Goal: Information Seeking & Learning: Check status

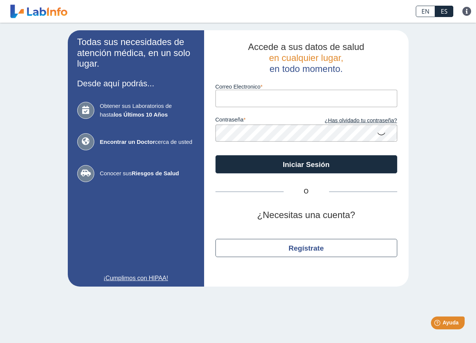
click at [230, 94] on input "Correo Electronico" at bounding box center [307, 98] width 182 height 17
type input "[EMAIL_ADDRESS][DOMAIN_NAME]"
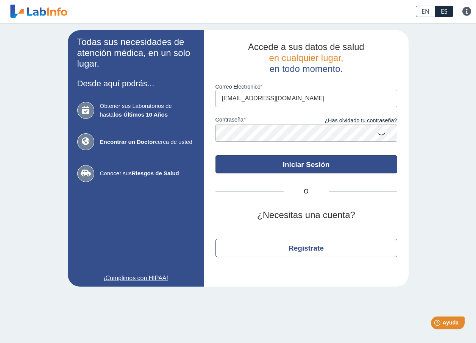
click at [315, 162] on button "Iniciar Sesión" at bounding box center [307, 164] width 182 height 18
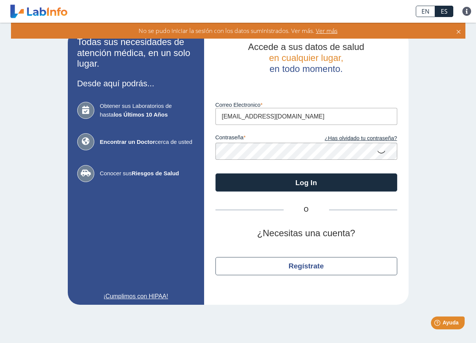
click at [331, 30] on span "Ver más" at bounding box center [326, 31] width 23 height 8
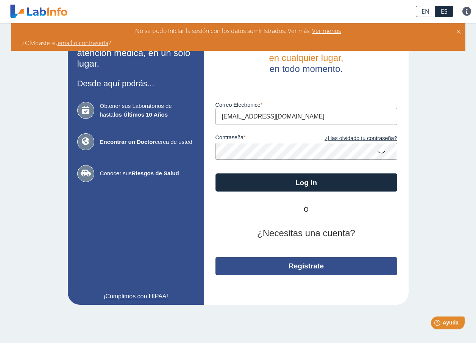
click at [306, 270] on button "Regístrate" at bounding box center [307, 266] width 182 height 18
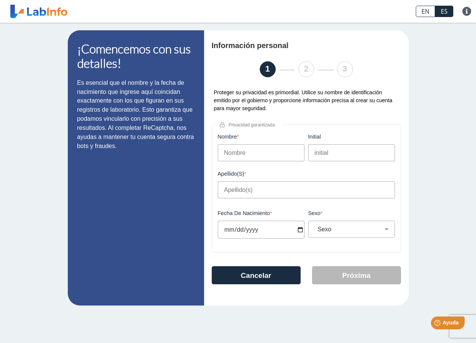
click at [247, 157] on input "Nombre" at bounding box center [261, 152] width 87 height 17
type input "[PERSON_NAME]"
click at [333, 153] on input "initial" at bounding box center [352, 152] width 87 height 17
type input "I"
drag, startPoint x: 261, startPoint y: 188, endPoint x: 268, endPoint y: 187, distance: 6.5
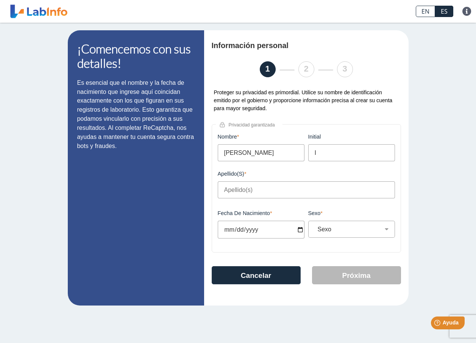
click at [262, 189] on input "Apellido(s)" at bounding box center [306, 190] width 177 height 17
type input "[PERSON_NAME] Toro"
click at [257, 232] on input "Fecha de Nacimiento" at bounding box center [261, 230] width 87 height 18
click at [229, 232] on input "Fecha de Nacimiento" at bounding box center [261, 230] width 87 height 18
type input "[DATE]"
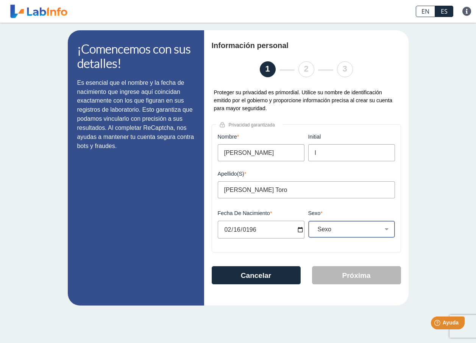
click at [357, 231] on select "Sexo Masculino Femenino" at bounding box center [355, 229] width 80 height 7
select select "F"
click at [315, 228] on select "Sexo Masculino Femenino" at bounding box center [355, 229] width 80 height 7
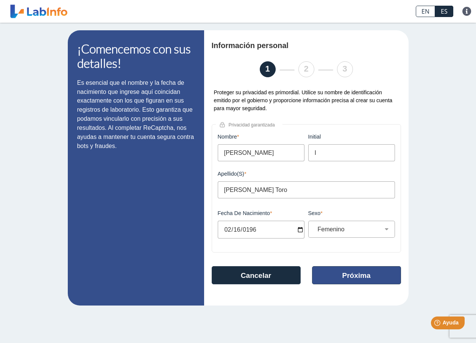
click at [337, 277] on button "Próxima" at bounding box center [356, 275] width 89 height 18
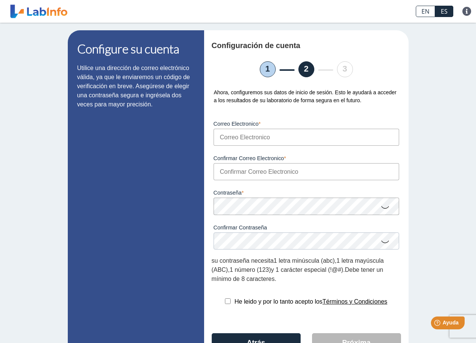
click at [257, 139] on input "Correo Electronico" at bounding box center [307, 137] width 186 height 17
type input "[EMAIL_ADDRESS][DOMAIN_NAME]"
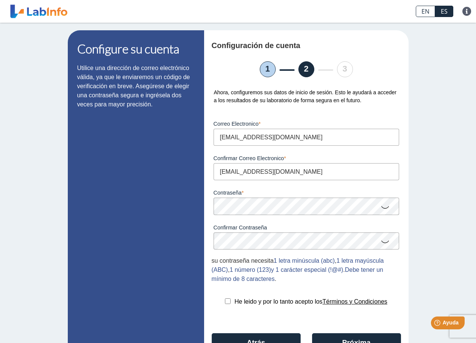
click at [225, 304] on input "checkbox" at bounding box center [228, 302] width 6 height 6
checkbox input "true"
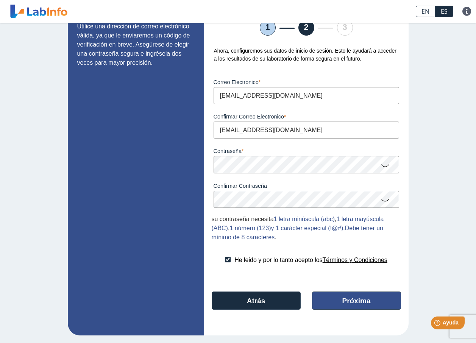
click at [356, 296] on button "Próxima" at bounding box center [356, 301] width 89 height 18
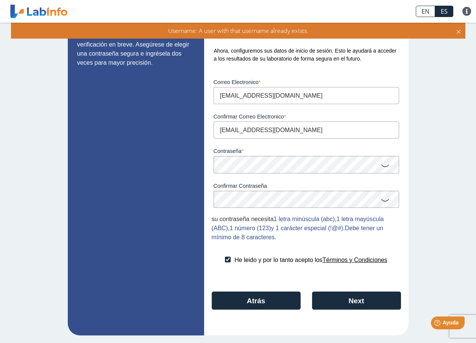
click at [204, 163] on div "Configuración de cuenta 1 2 3 Ahora, configuremos sus datos de inicio de sesión…" at bounding box center [306, 162] width 205 height 347
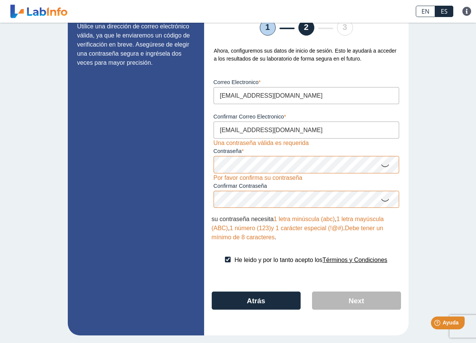
click at [381, 201] on icon at bounding box center [385, 200] width 9 height 15
click at [262, 301] on button "Atrás" at bounding box center [256, 301] width 89 height 18
select select "F"
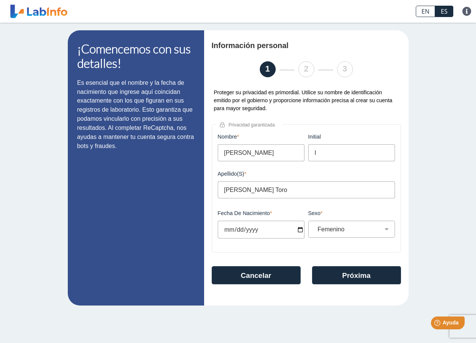
scroll to position [0, 0]
click at [264, 278] on button "Cancelar" at bounding box center [256, 275] width 89 height 18
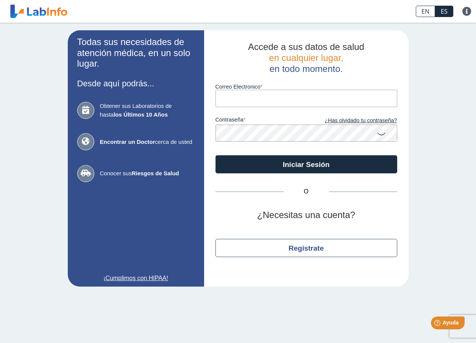
click at [265, 101] on input "Correo Electronico" at bounding box center [307, 98] width 182 height 17
type input "[EMAIL_ADDRESS][DOMAIN_NAME]"
click at [353, 121] on link "¿Has olvidado tu contraseña?" at bounding box center [352, 121] width 91 height 8
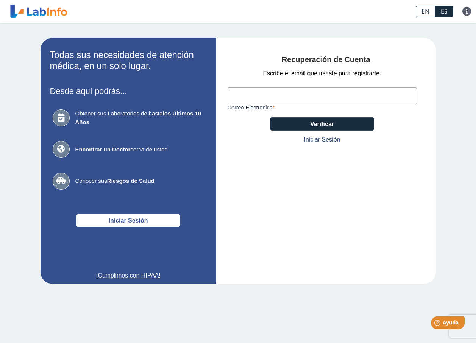
click at [262, 102] on input "Correo Electronico" at bounding box center [322, 96] width 189 height 17
type input "[EMAIL_ADDRESS][DOMAIN_NAME]"
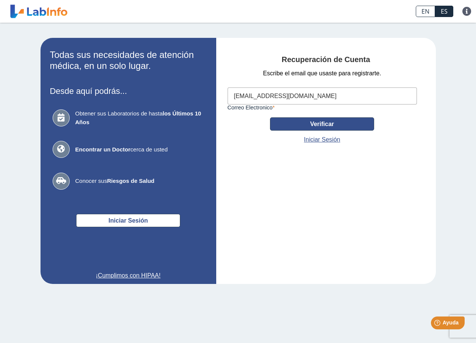
click at [333, 124] on button "Verificar" at bounding box center [322, 123] width 104 height 13
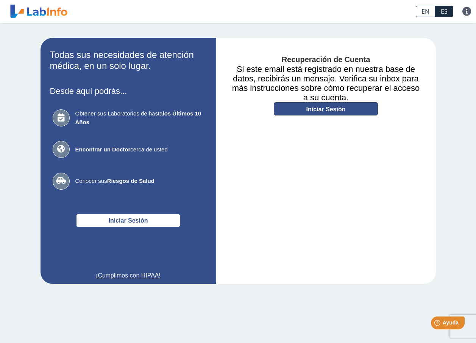
click at [330, 107] on link "Iniciar Sesión" at bounding box center [326, 108] width 104 height 13
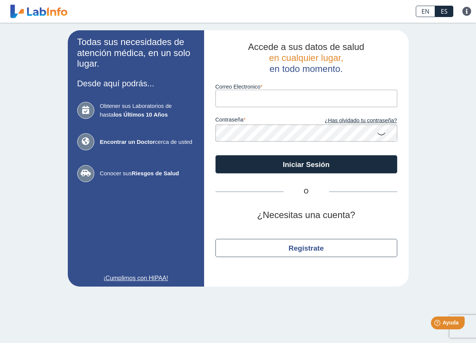
click at [266, 96] on input "Correo Electronico" at bounding box center [307, 98] width 182 height 17
type input "[EMAIL_ADDRESS][DOMAIN_NAME]"
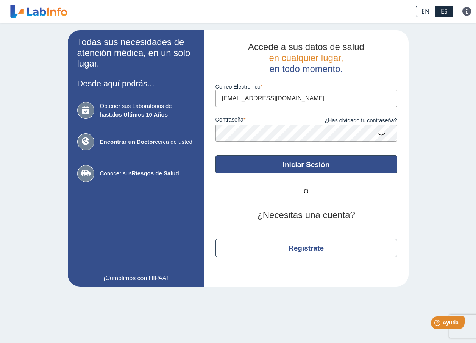
click at [307, 163] on button "Iniciar Sesión" at bounding box center [307, 164] width 182 height 18
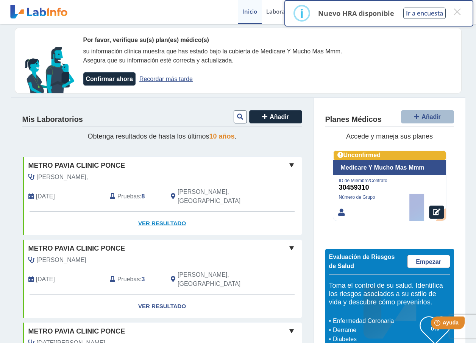
click at [162, 213] on link "Ver Resultado" at bounding box center [162, 224] width 279 height 24
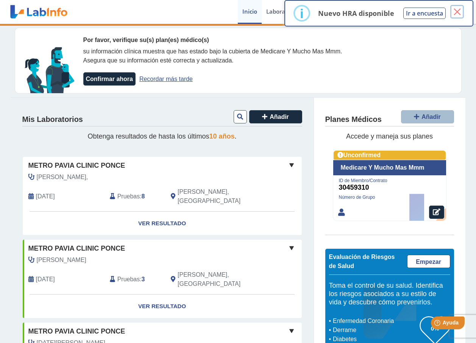
click at [458, 13] on button "×" at bounding box center [458, 12] width 14 height 14
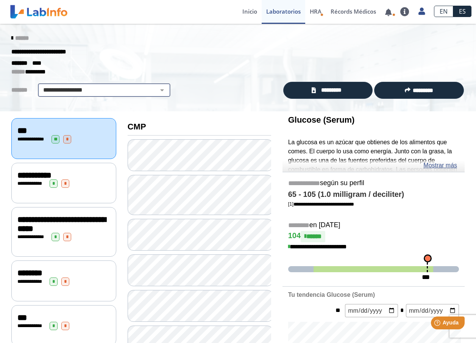
click at [156, 91] on select "**********" at bounding box center [104, 90] width 128 height 9
click at [197, 90] on div "**********" at bounding box center [141, 90] width 271 height 14
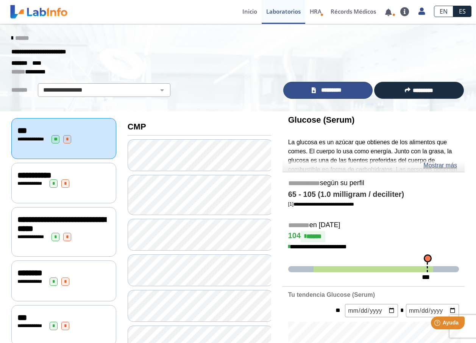
click at [332, 89] on span "*********" at bounding box center [331, 90] width 26 height 9
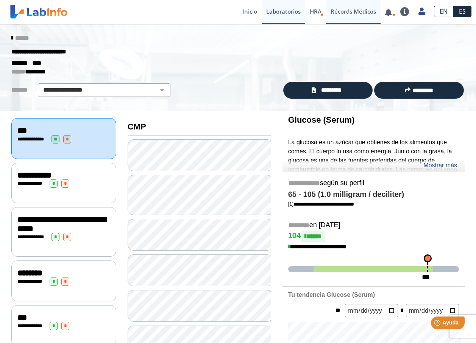
click at [352, 13] on link "Récords Médicos" at bounding box center [353, 12] width 55 height 24
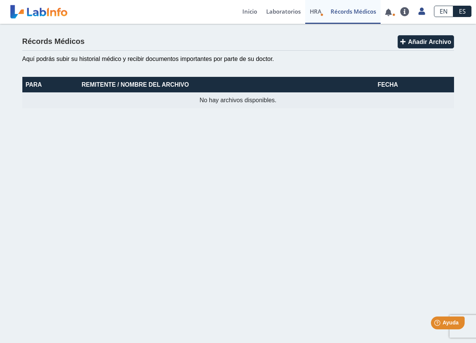
click at [316, 13] on span "HRA" at bounding box center [316, 12] width 12 height 8
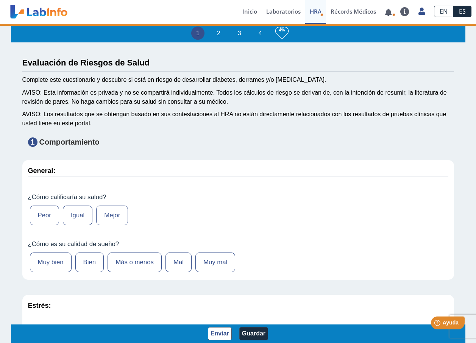
type input "[PERSON_NAME]"
type input "[DATE]"
select select
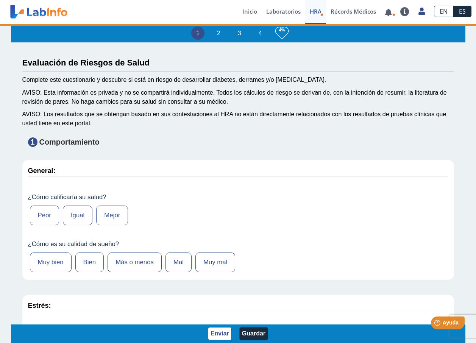
select select
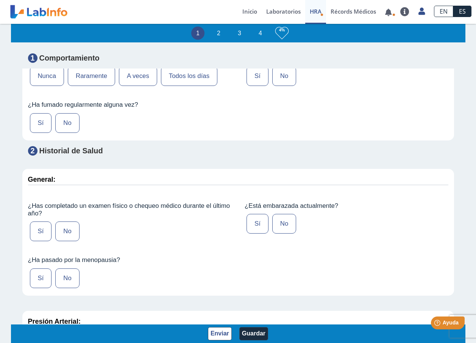
scroll to position [493, 0]
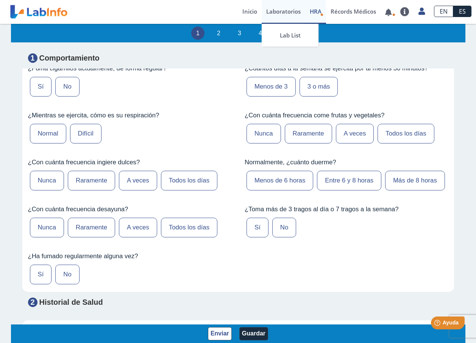
click at [285, 12] on link "Laboratorios" at bounding box center [284, 12] width 44 height 24
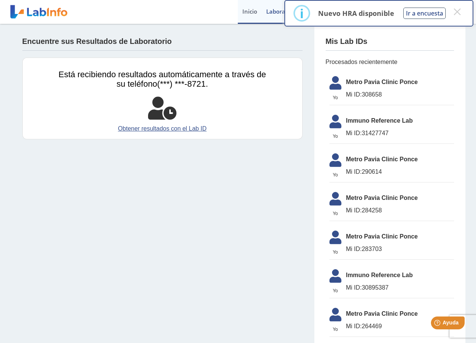
click at [250, 12] on link "Inicio" at bounding box center [250, 12] width 24 height 24
